Goal: Transaction & Acquisition: Purchase product/service

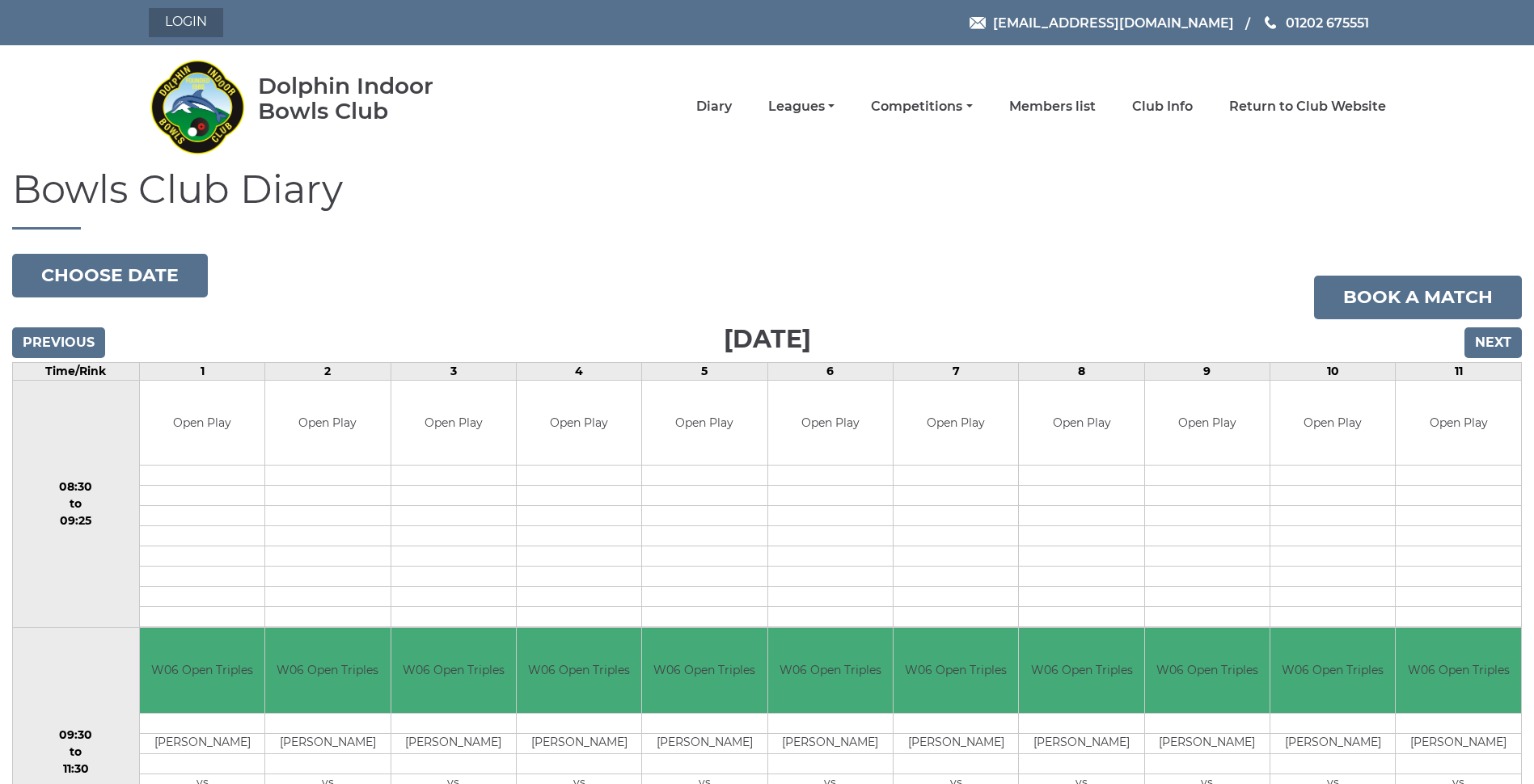
click at [184, 17] on link "Login" at bounding box center [186, 22] width 74 height 29
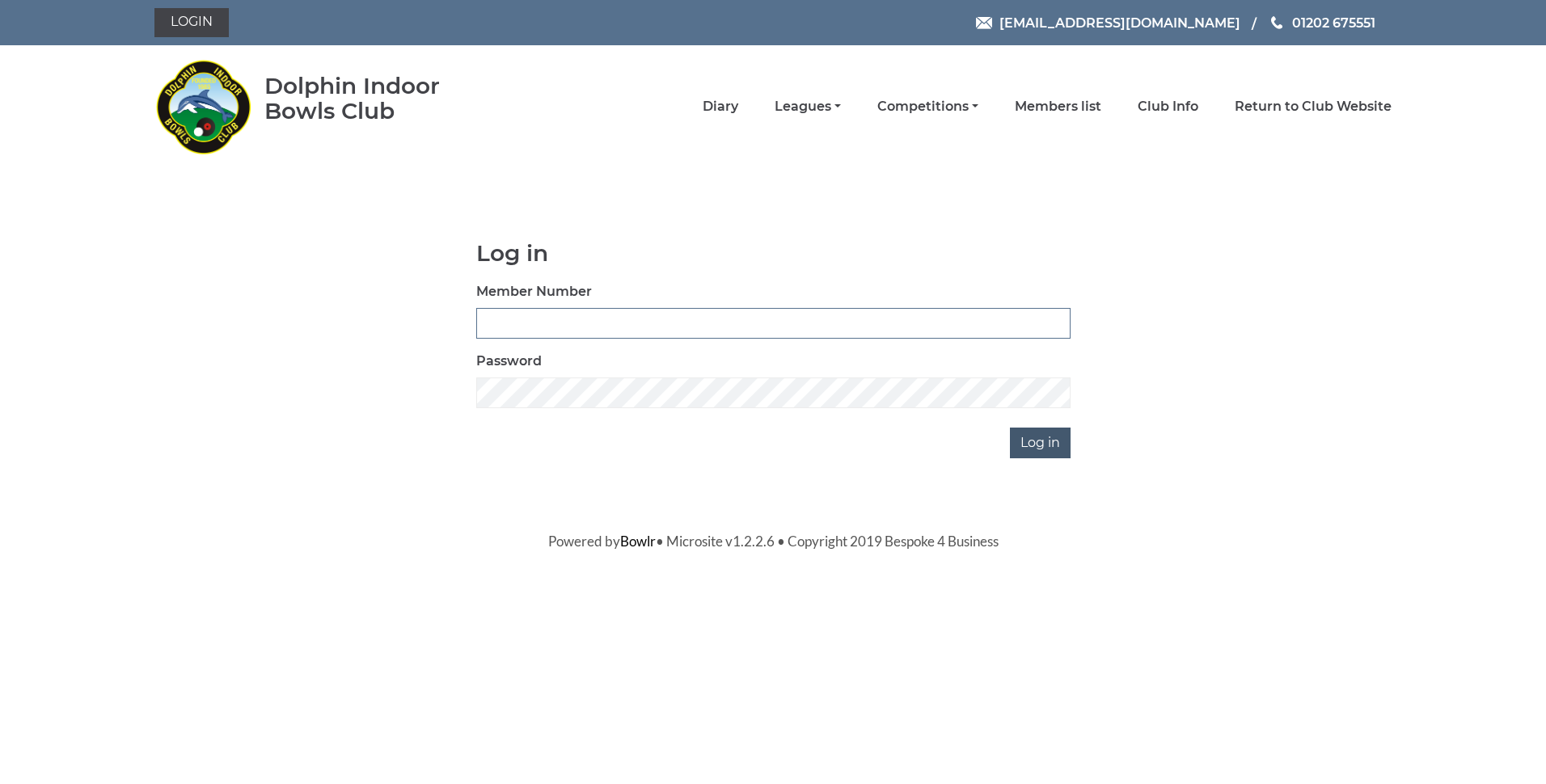
type input "2356"
click at [1047, 442] on input "Log in" at bounding box center [1040, 442] width 60 height 31
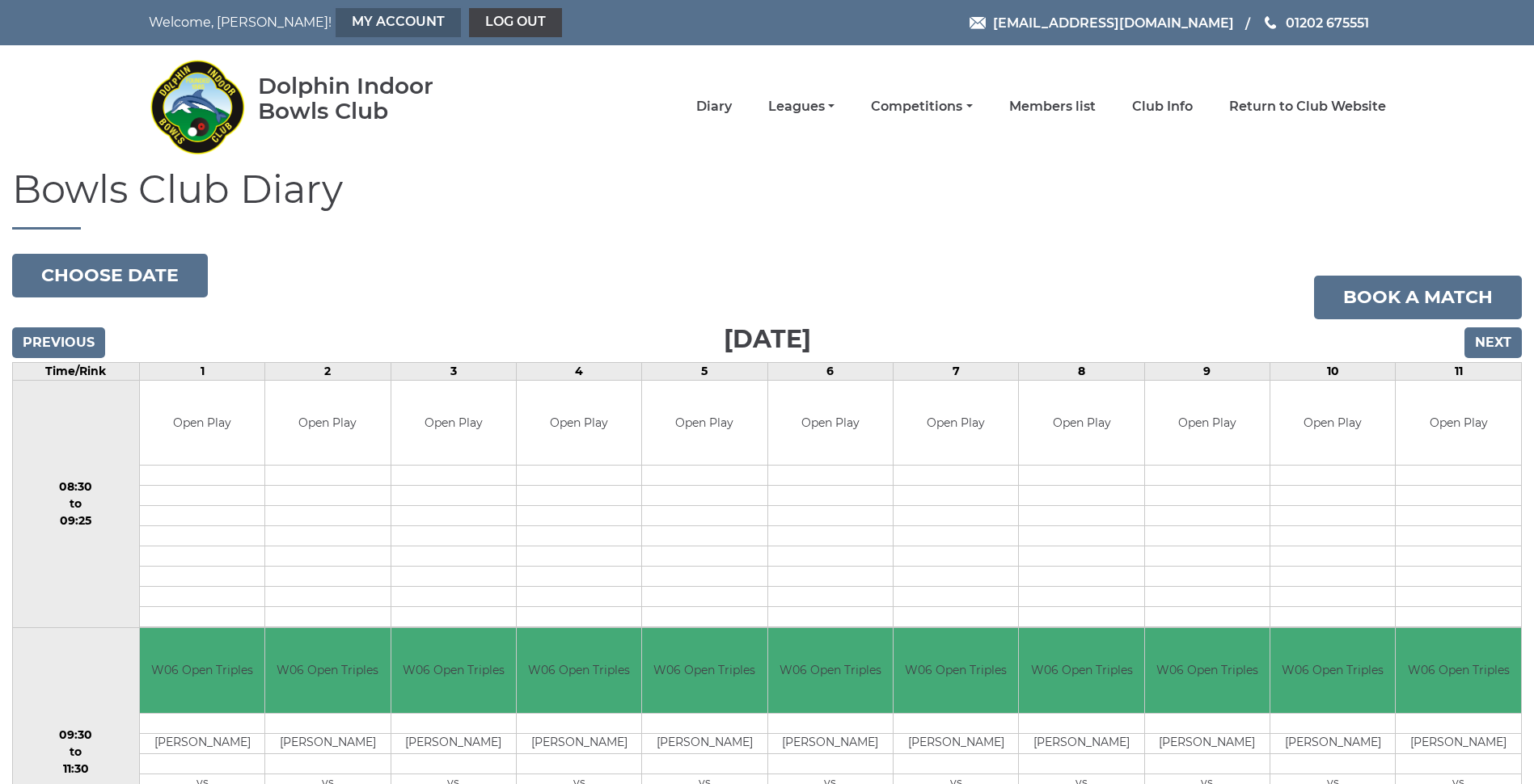
click at [336, 17] on link "My Account" at bounding box center [398, 22] width 125 height 29
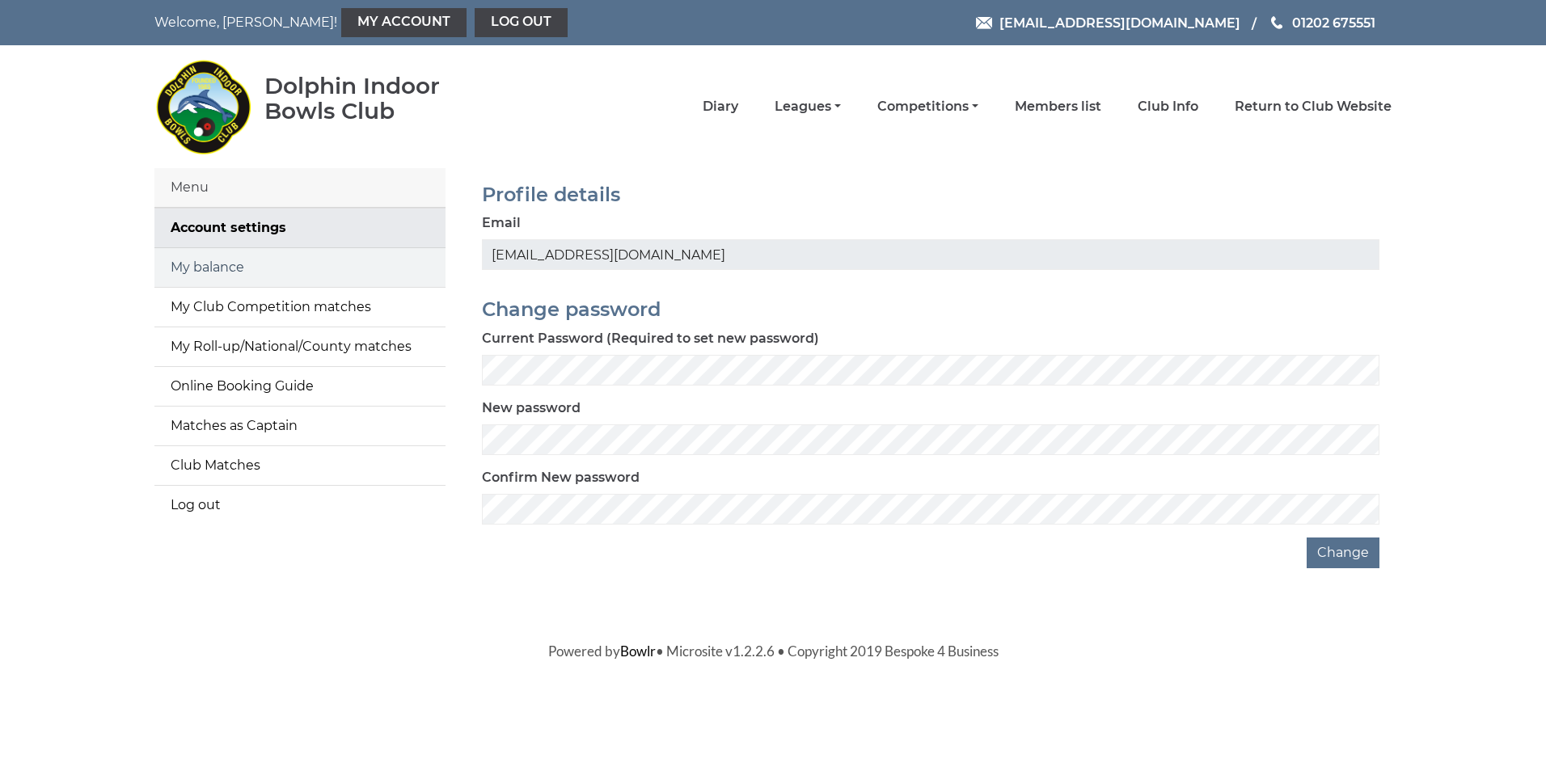
click at [191, 258] on link "My balance" at bounding box center [300, 267] width 291 height 39
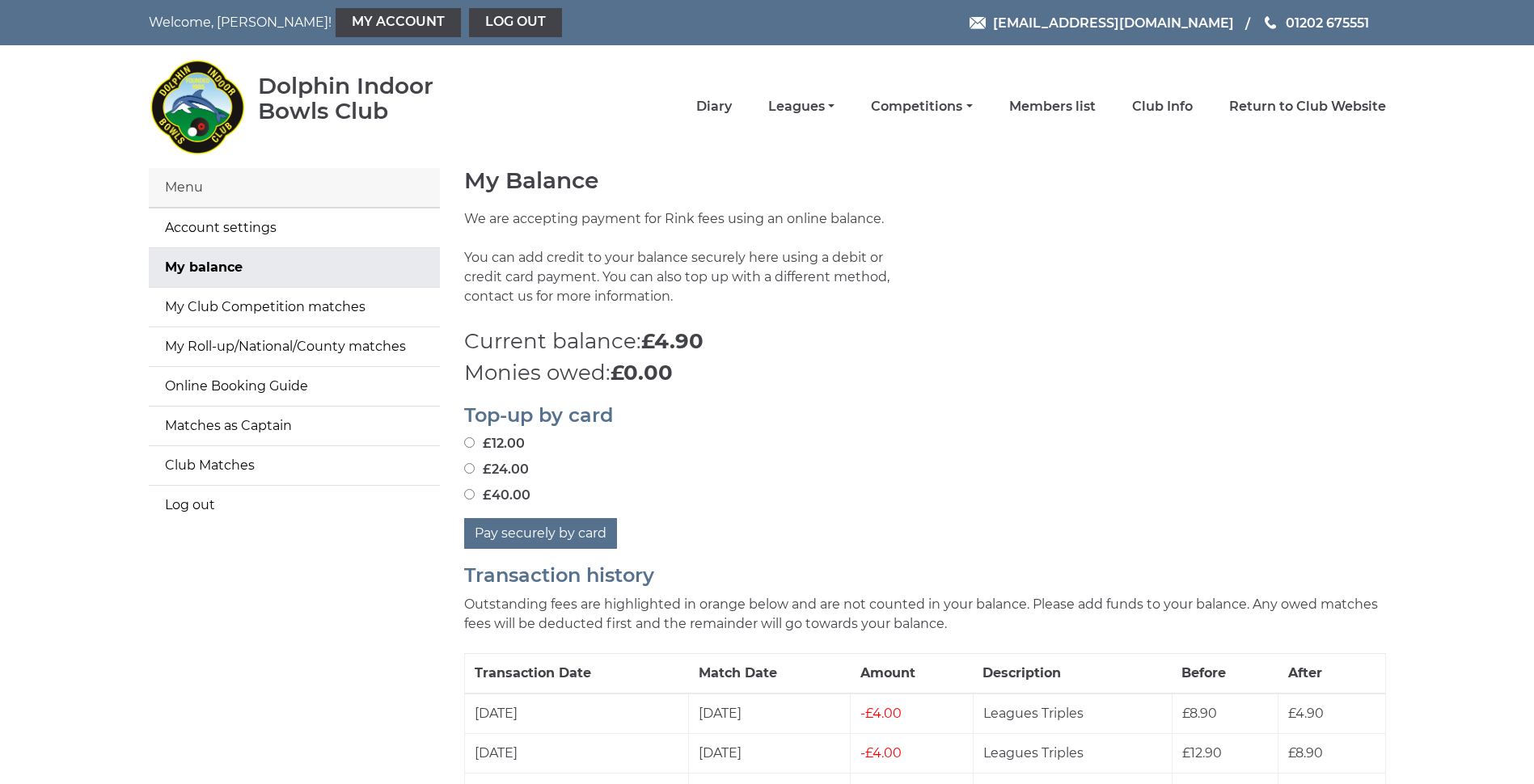
click at [467, 494] on input "£40.00" at bounding box center [469, 494] width 11 height 11
radio input "true"
click at [521, 531] on button "Pay securely by card" at bounding box center [540, 533] width 153 height 31
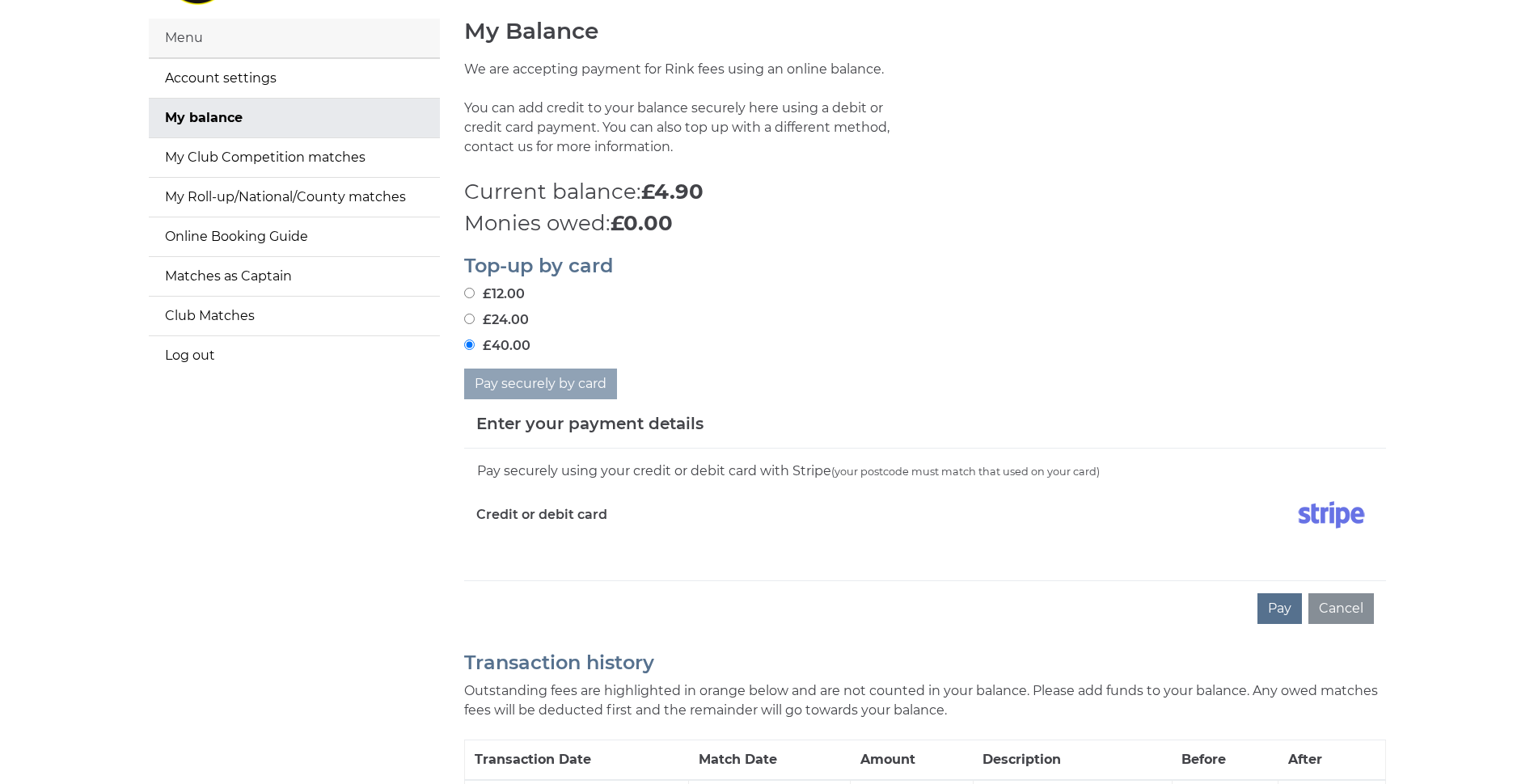
scroll to position [161, 0]
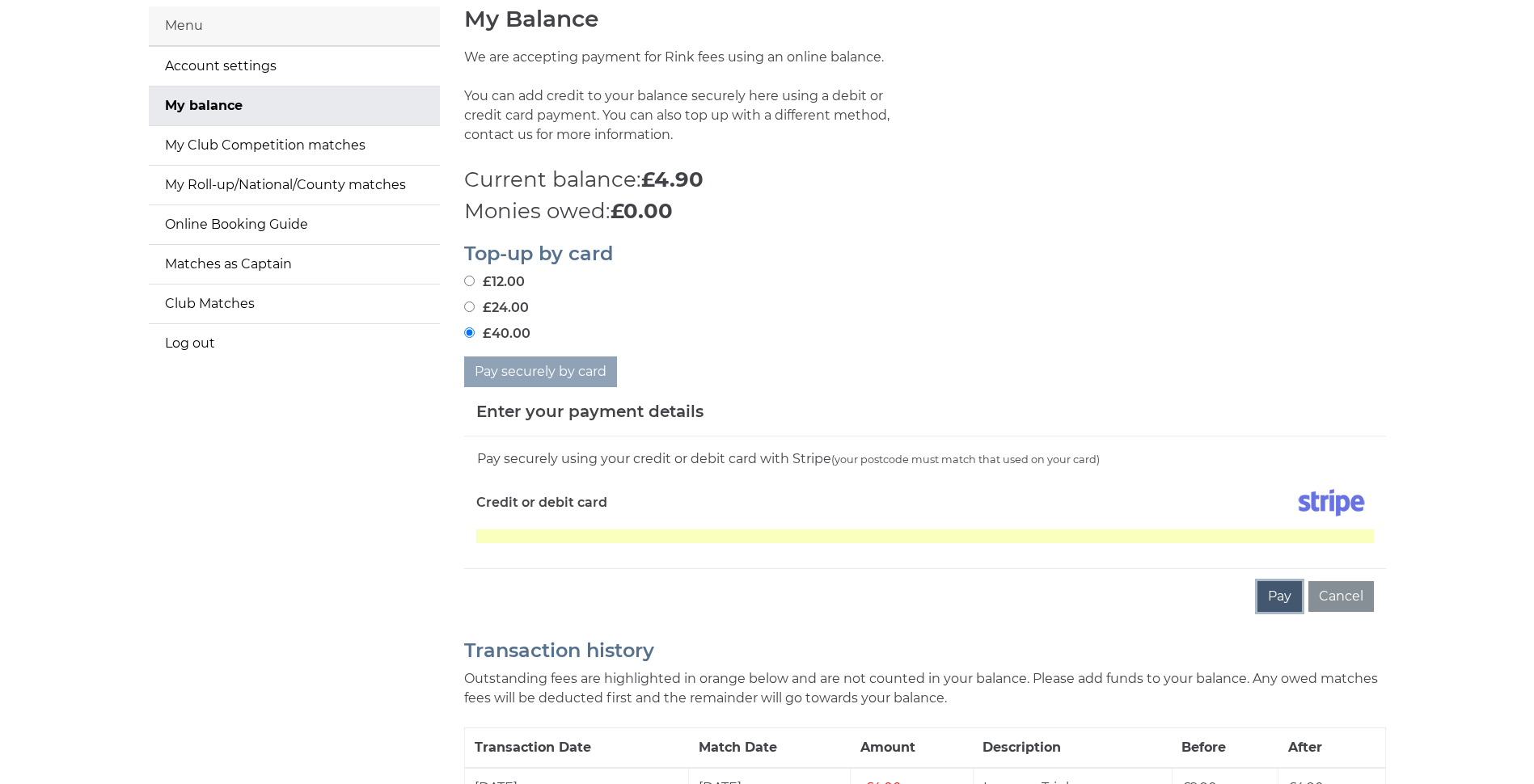
click at [1272, 594] on button "Pay" at bounding box center [1280, 596] width 45 height 31
